Goal: Transaction & Acquisition: Purchase product/service

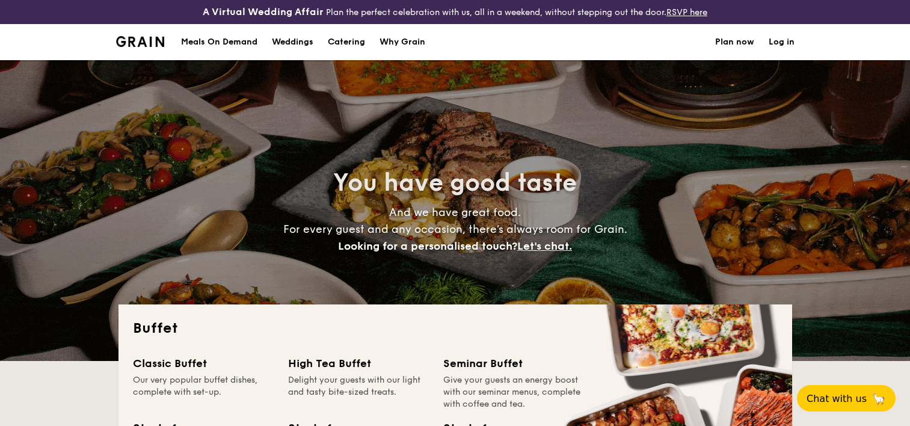
select select
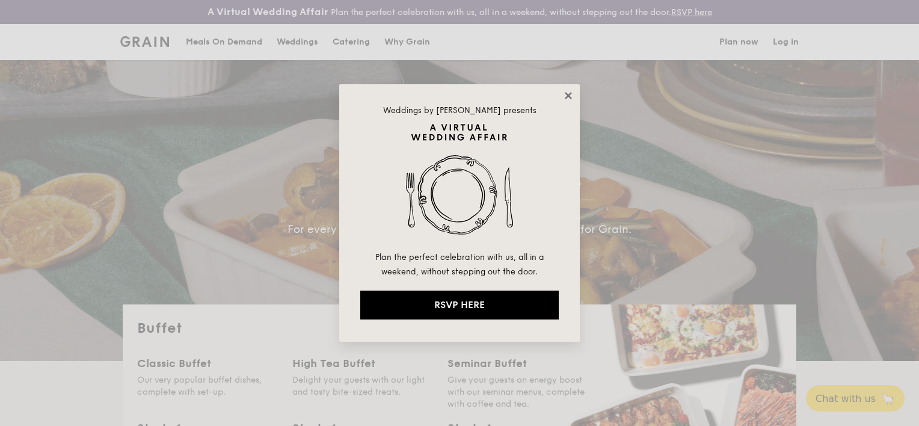
click at [564, 98] on icon at bounding box center [568, 95] width 11 height 11
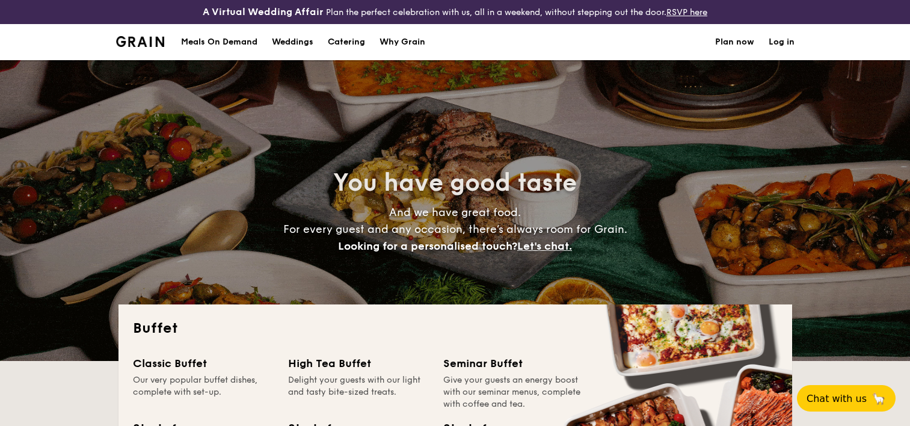
click at [351, 45] on h1 "Catering" at bounding box center [346, 42] width 37 height 36
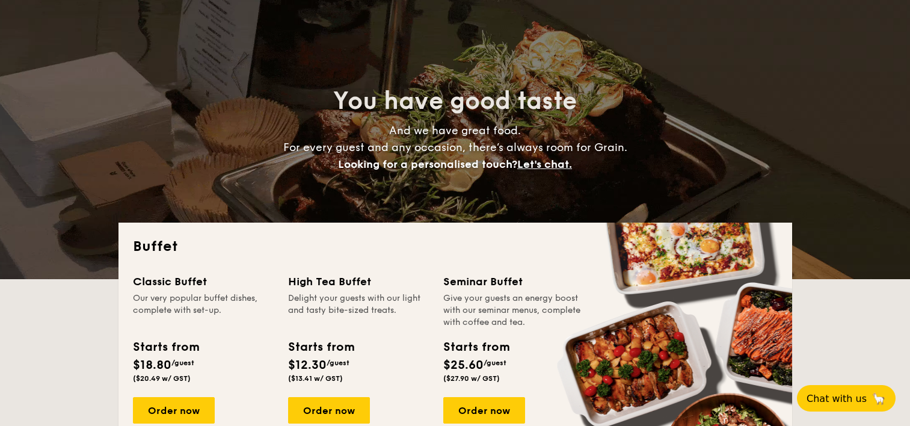
scroll to position [301, 0]
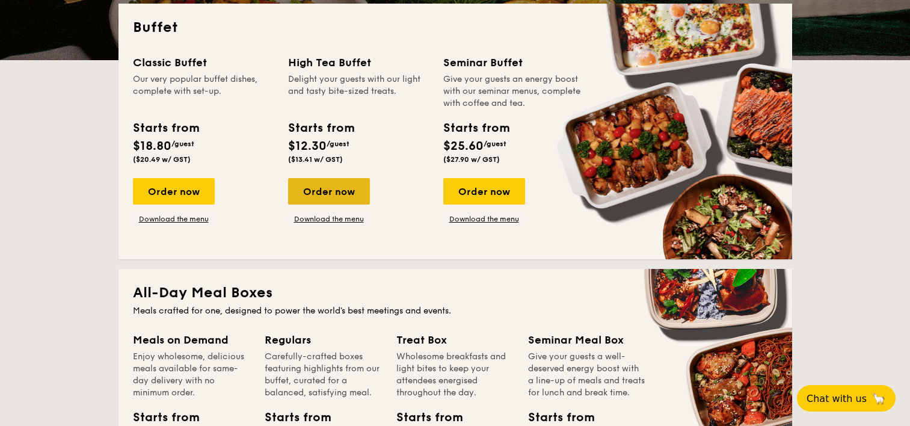
click at [352, 198] on div "Order now" at bounding box center [329, 191] width 82 height 26
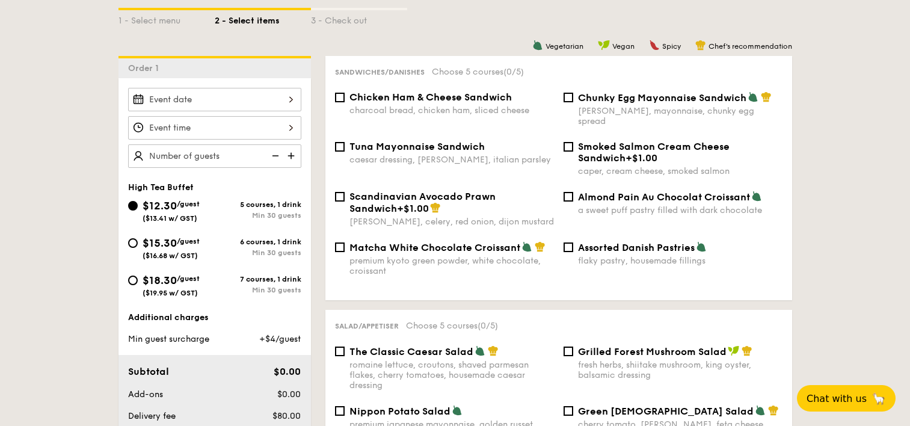
scroll to position [353, 0]
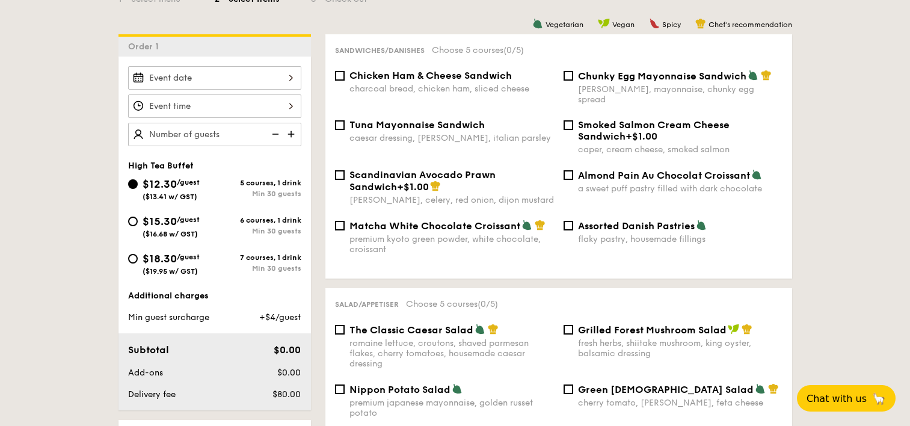
scroll to position [292, 0]
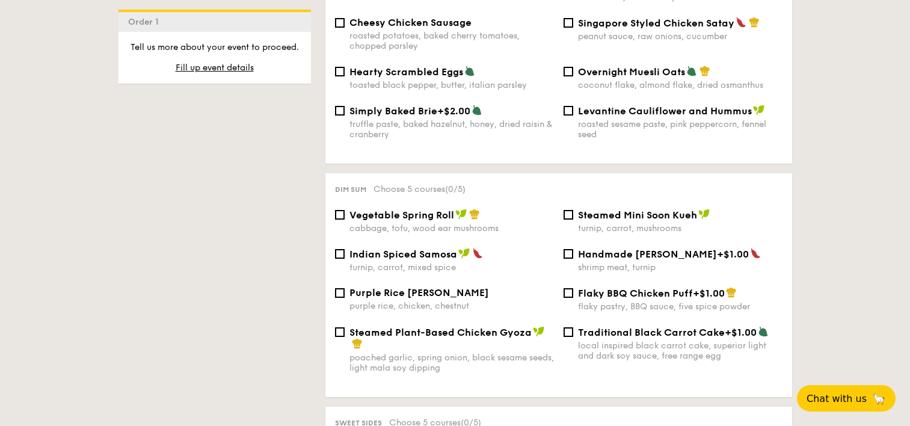
click at [841, 150] on div "1 - Select menu 2 - Select items 3 - Check out Order 1 High Tea Buffet $12.30 /…" at bounding box center [455, 342] width 910 height 2006
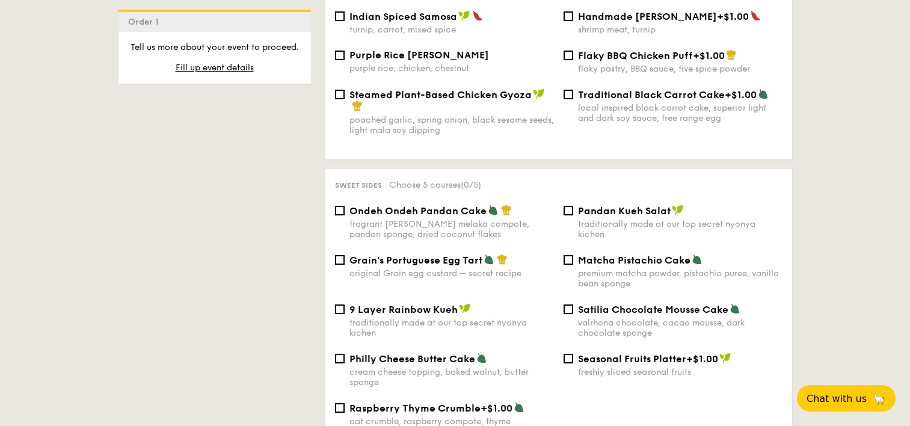
click at [841, 150] on div "1 - Select menu 2 - Select items 3 - Check out Order 1 High Tea Buffet $12.30 /…" at bounding box center [455, 105] width 910 height 2006
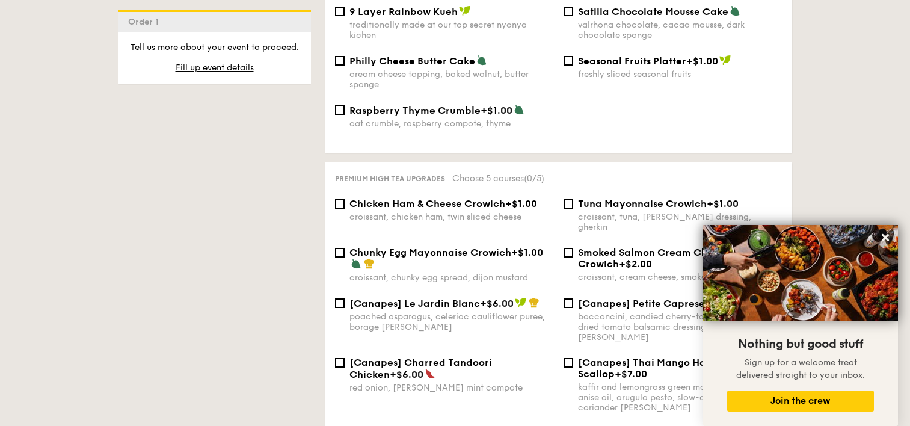
scroll to position [1840, 0]
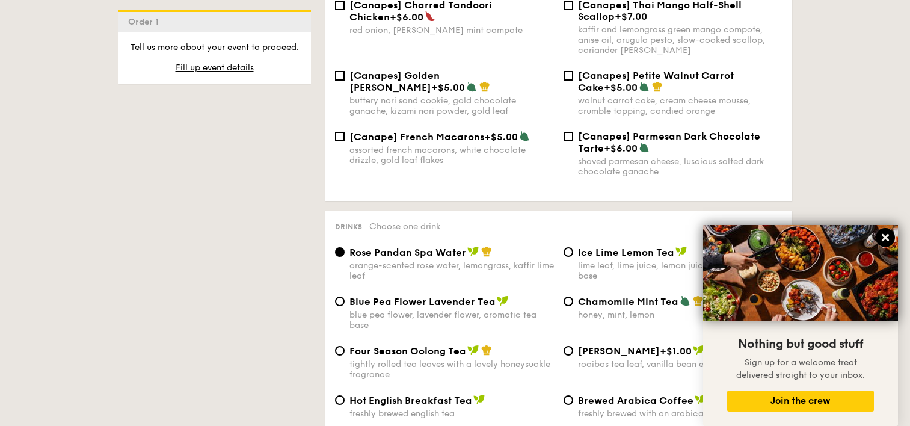
click at [889, 237] on icon at bounding box center [885, 237] width 11 height 11
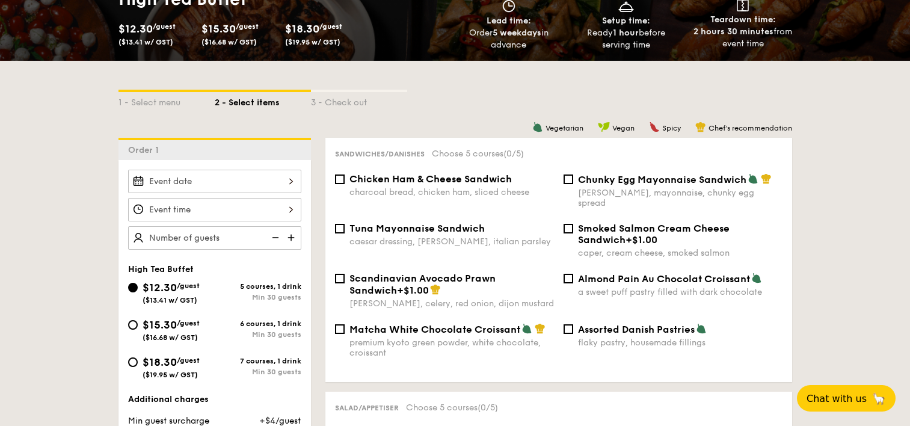
scroll to position [352, 0]
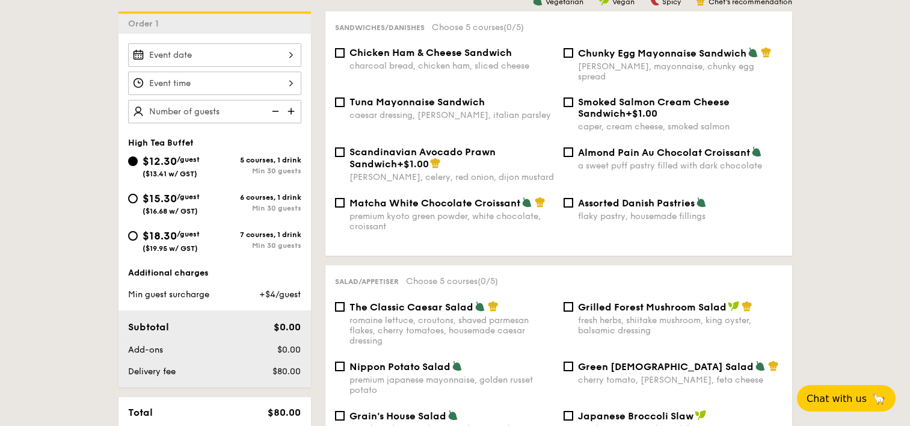
click at [139, 207] on div "$15.30 /guest ($16.68 w/ GST)" at bounding box center [171, 202] width 87 height 25
click at [138, 203] on input "$15.30 /guest ($16.68 w/ GST) 6 courses, 1 drink Min 30 guests" at bounding box center [133, 199] width 10 height 10
radio input "true"
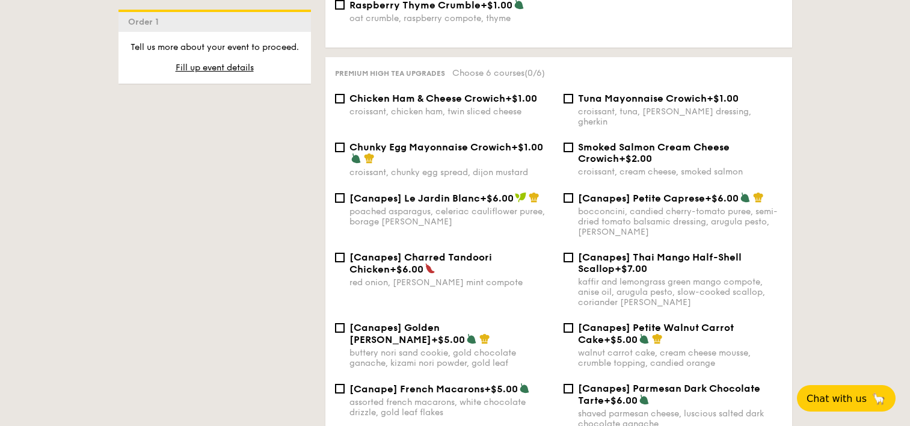
scroll to position [1536, 0]
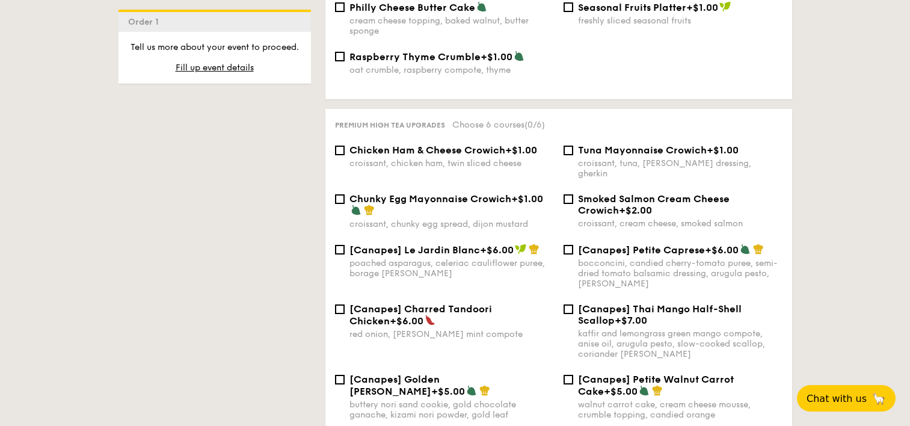
select select
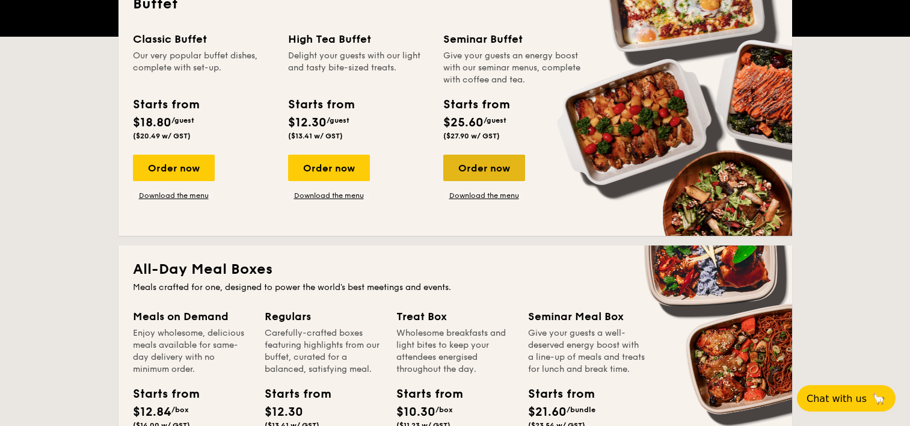
scroll to position [144, 0]
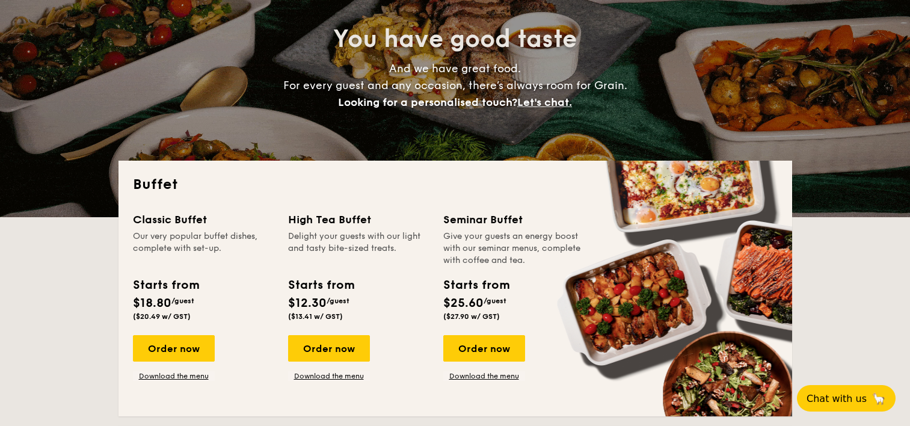
click at [174, 309] on div "Starts from $18.80 /guest ($20.49 w/ GST)" at bounding box center [166, 298] width 66 height 45
click at [172, 288] on div "Starts from" at bounding box center [166, 285] width 66 height 18
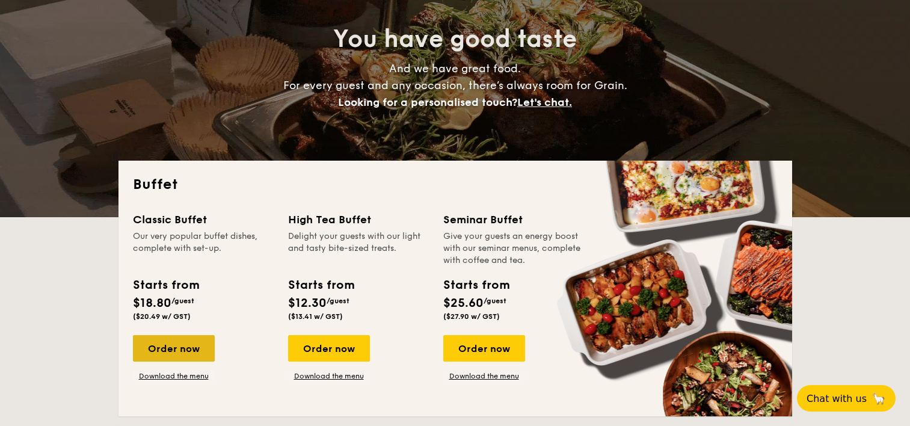
click at [183, 347] on div "Order now" at bounding box center [174, 348] width 82 height 26
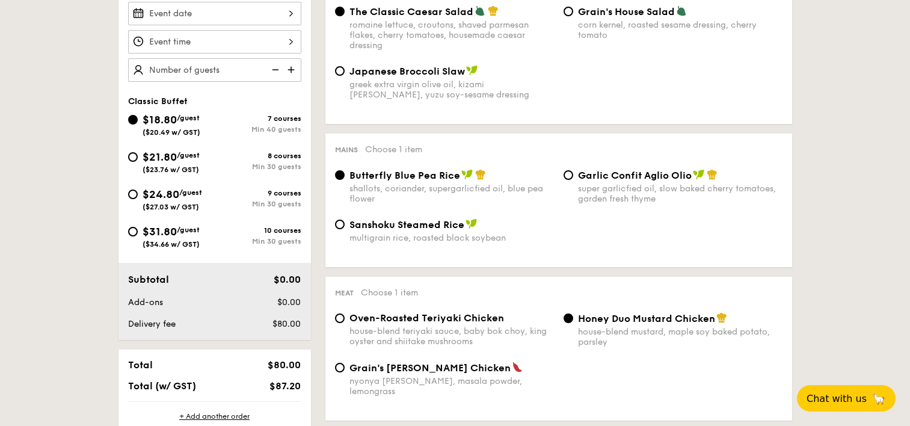
scroll to position [418, 0]
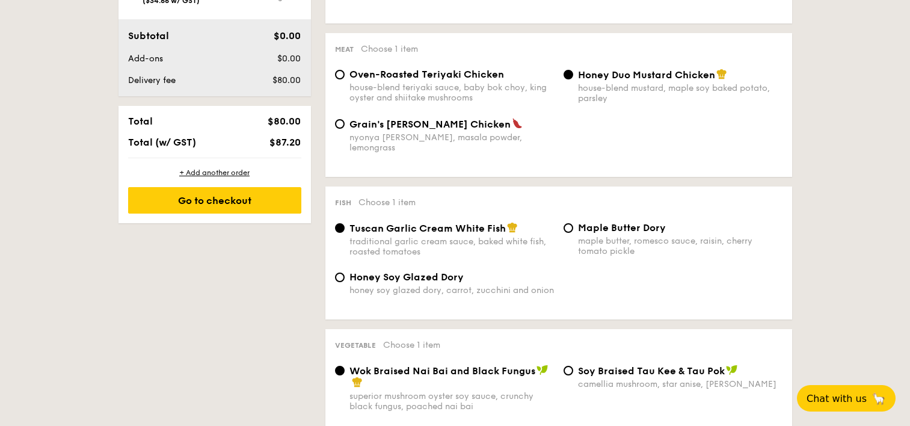
scroll to position [657, 0]
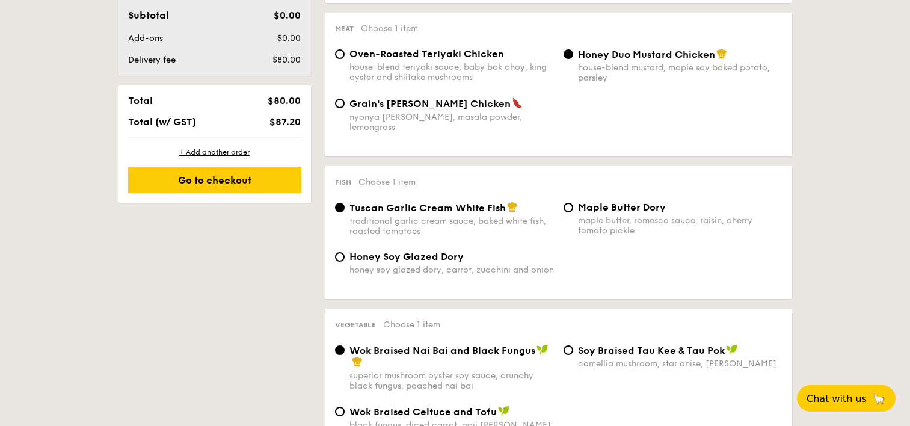
click at [831, 172] on div "1 - Select menu 2 - Select items 3 - Check out Order 1 Classic Buffet $18.80 /g…" at bounding box center [455, 384] width 910 height 1511
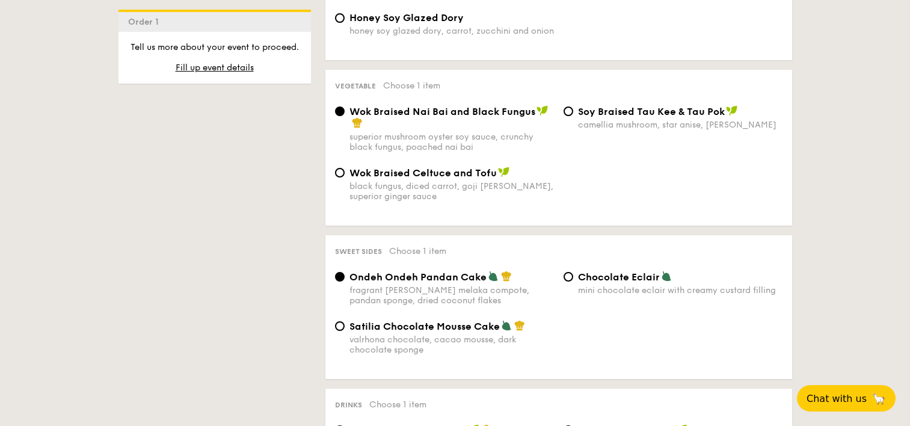
click at [831, 172] on div "1 - Select menu 2 - Select items 3 - Check out Order 1 Classic Buffet $18.80 /g…" at bounding box center [455, 145] width 910 height 1511
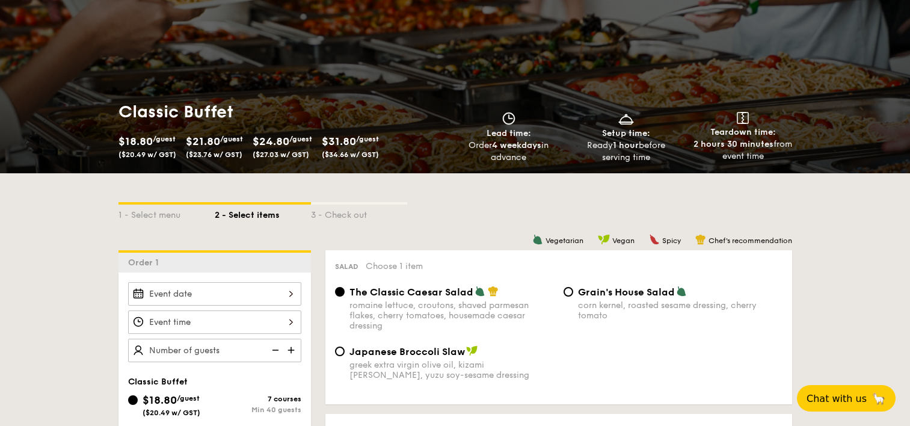
scroll to position [0, 0]
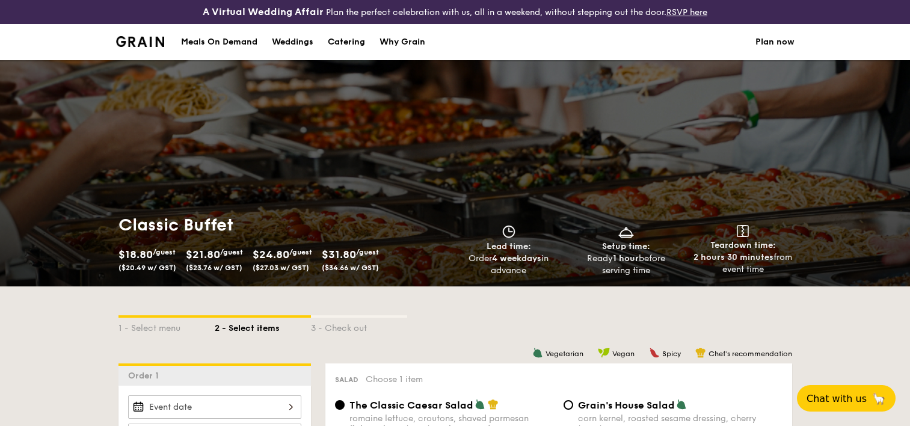
select select
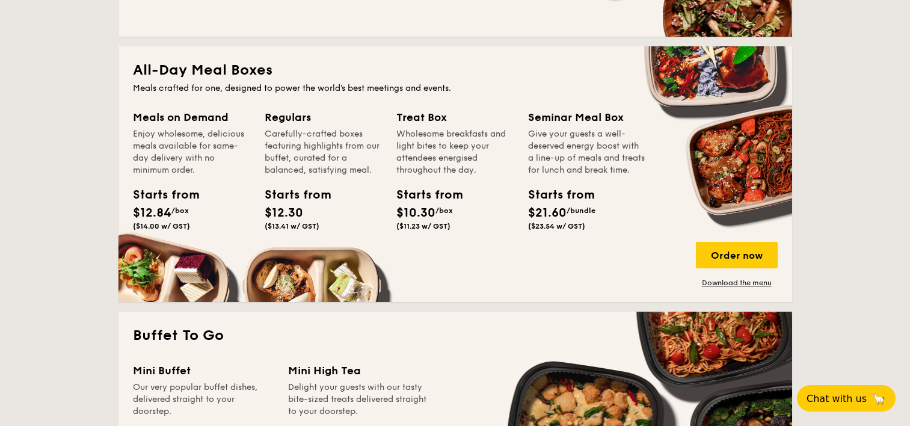
scroll to position [528, 0]
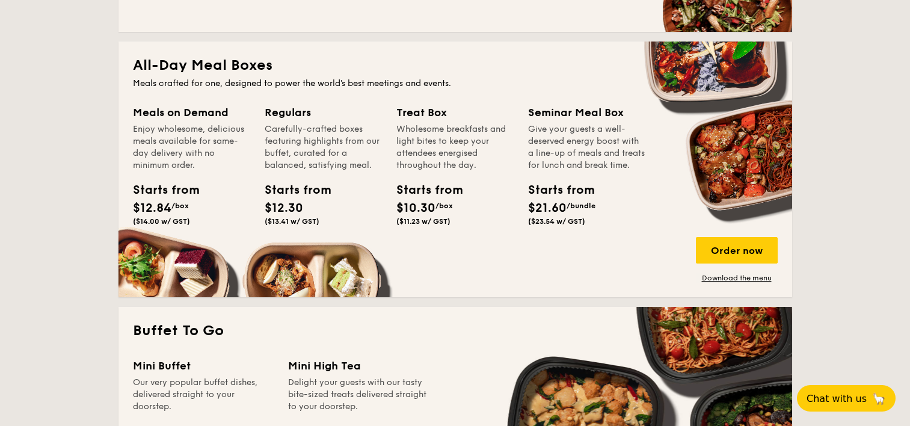
click at [349, 164] on div "Carefully-crafted boxes featuring highlights from our buffet, curated for a bal…" at bounding box center [323, 147] width 117 height 48
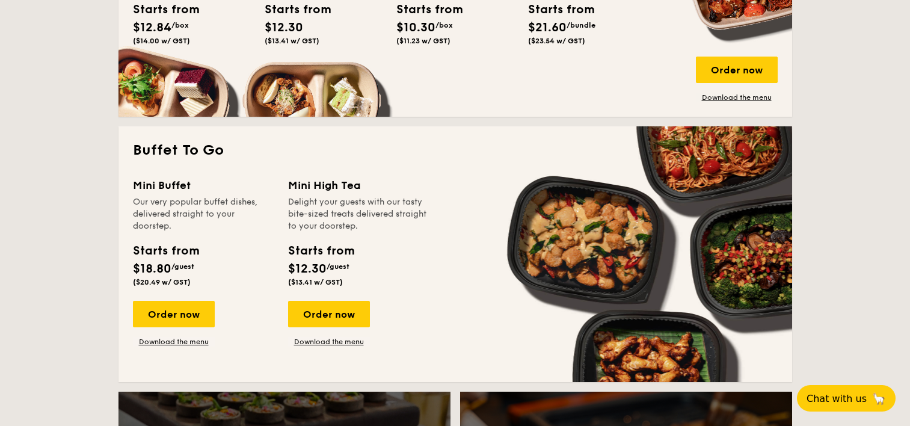
scroll to position [769, 0]
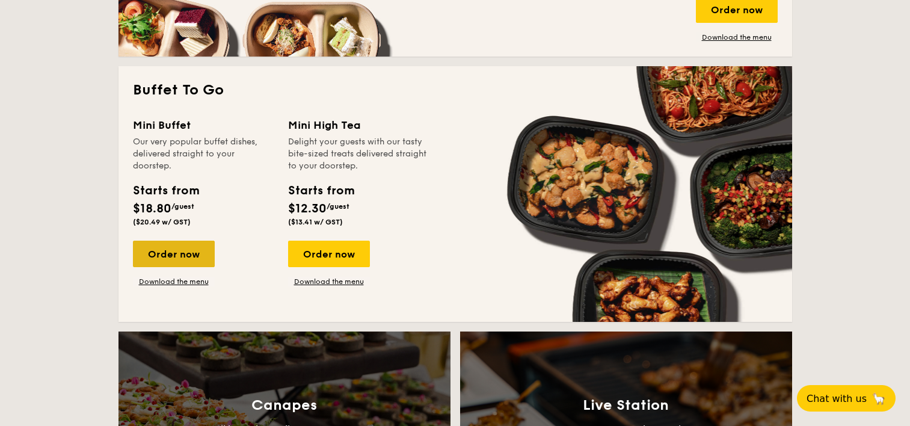
click at [194, 254] on div "Order now" at bounding box center [174, 254] width 82 height 26
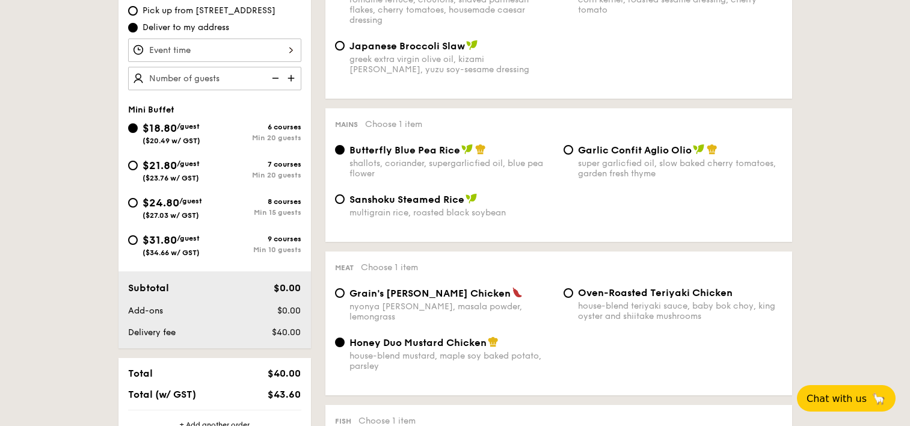
scroll to position [299, 0]
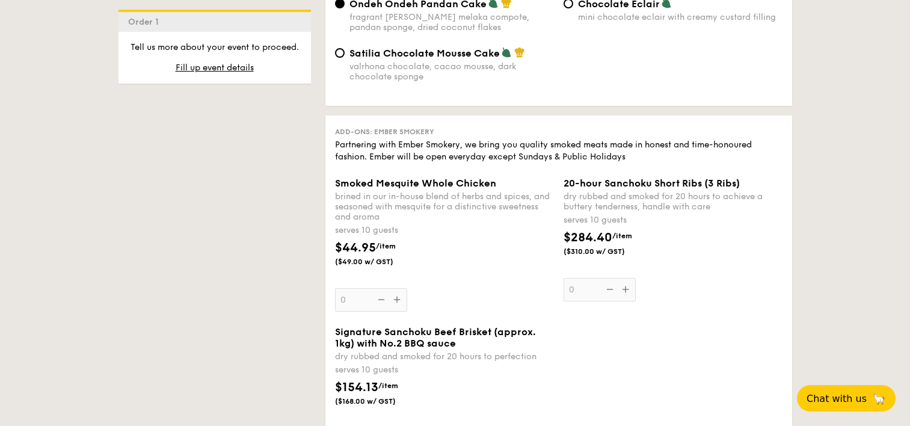
scroll to position [1319, 0]
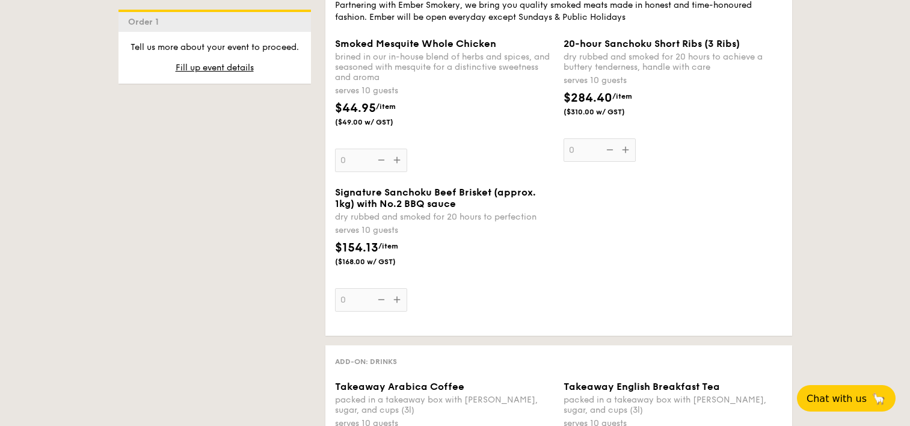
click at [841, 188] on div "1 - Select menu 2 - Select items 3 - Check out Order 1 Pick up from [STREET_ADD…" at bounding box center [455, 168] width 910 height 2402
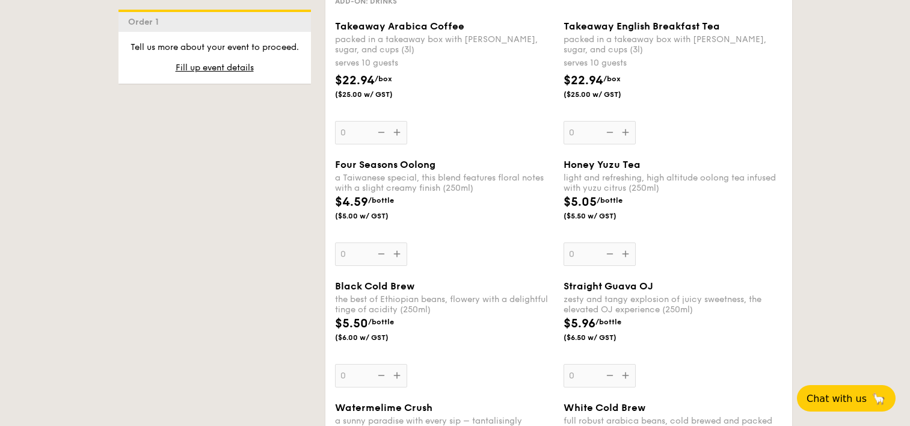
scroll to position [2039, 0]
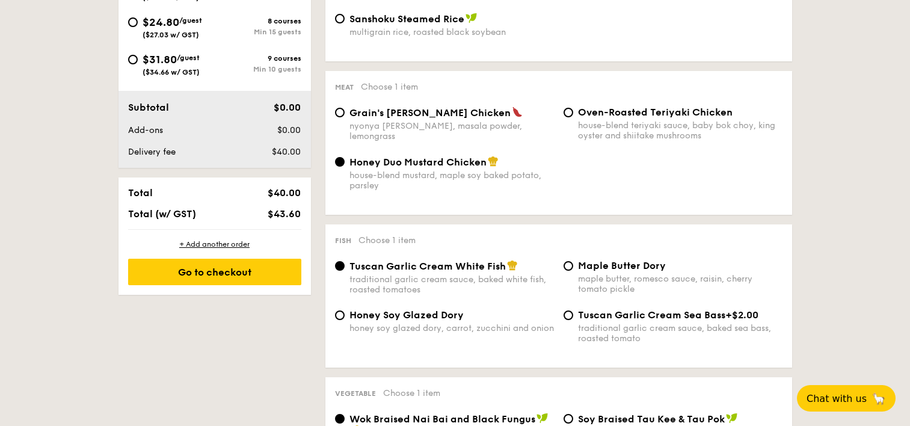
scroll to position [299, 0]
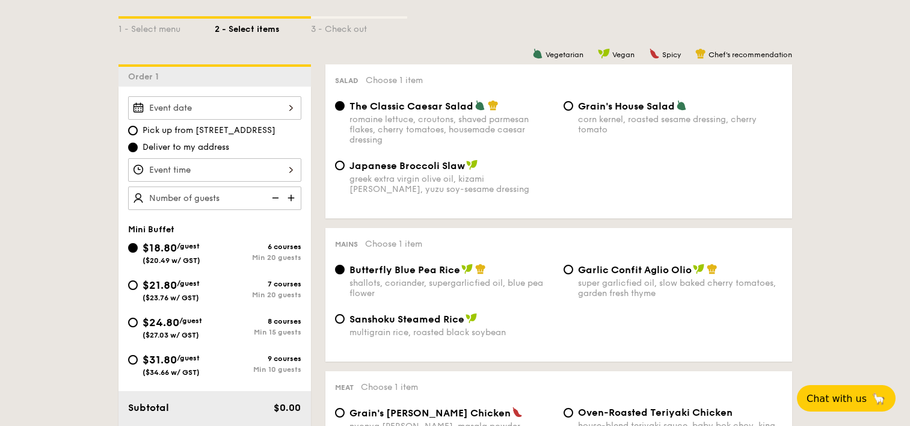
click at [346, 164] on div "Japanese Broccoli Slaw greek extra virgin olive oil, kizami nori, ginger, yuzu …" at bounding box center [444, 176] width 229 height 35
click at [339, 164] on input "Japanese Broccoli Slaw greek extra virgin olive oil, kizami nori, ginger, yuzu …" at bounding box center [340, 166] width 10 height 10
radio input "true"
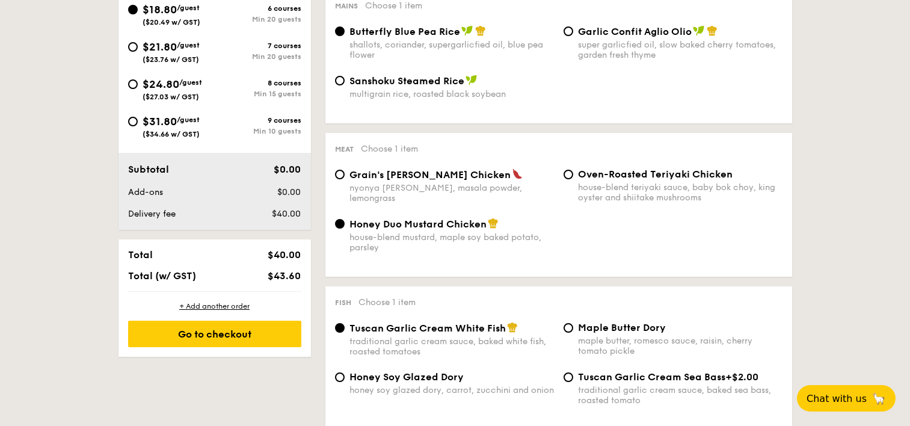
scroll to position [539, 0]
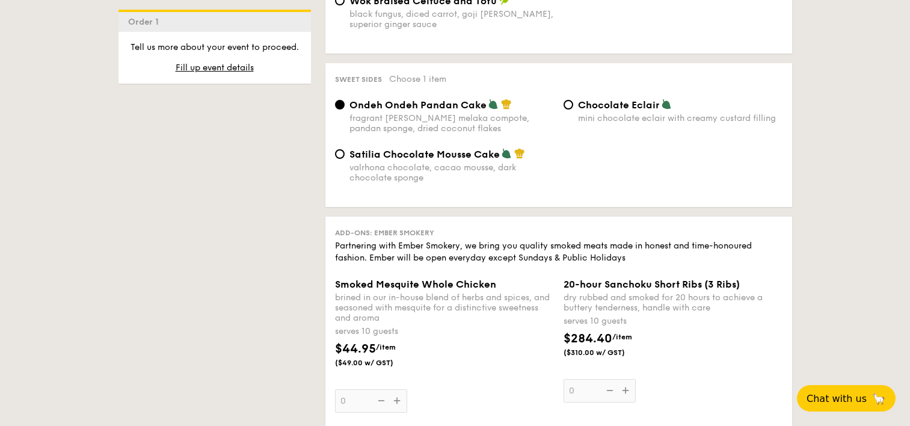
scroll to position [1079, 0]
click at [447, 150] on span "Satilia Chocolate Mousse Cake" at bounding box center [424, 153] width 150 height 11
click at [345, 150] on input "Satilia Chocolate Mousse Cake valrhona chocolate, cacao mousse, dark chocolate …" at bounding box center [340, 154] width 10 height 10
radio input "true"
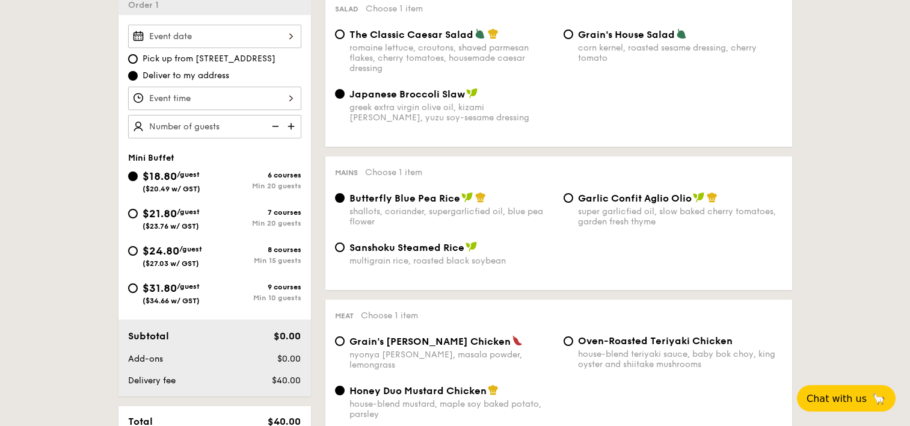
scroll to position [431, 0]
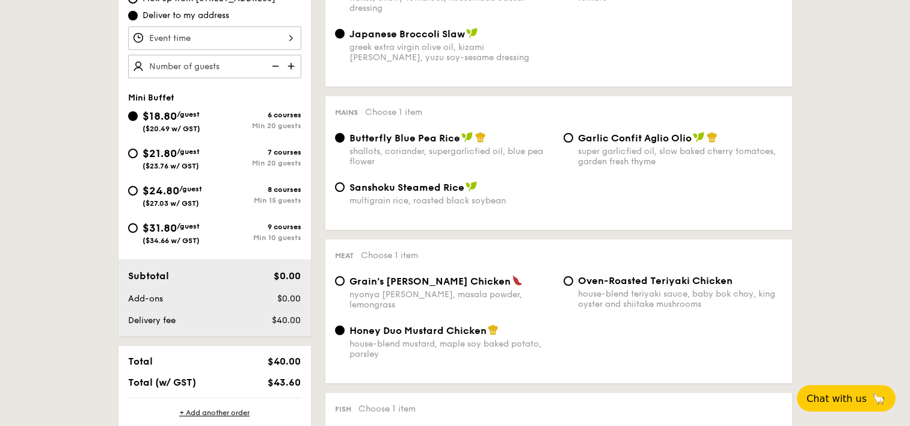
click at [288, 68] on img at bounding box center [292, 66] width 18 height 23
type input "30 guests"
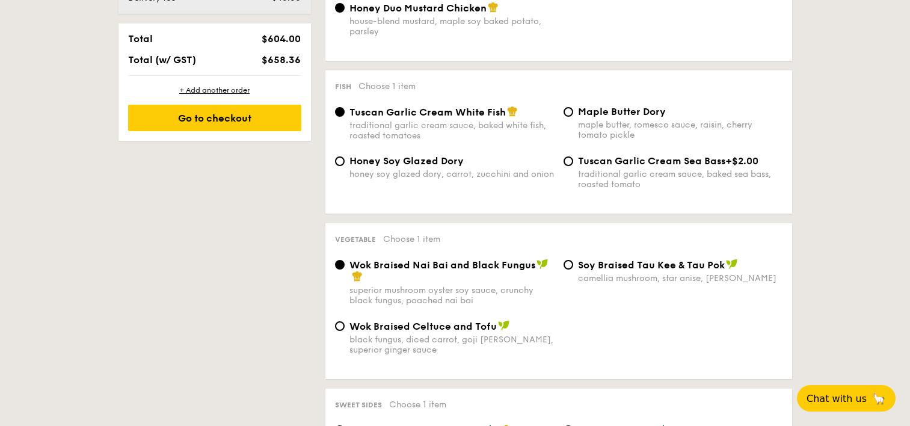
scroll to position [850, 0]
